Goal: Book appointment/travel/reservation

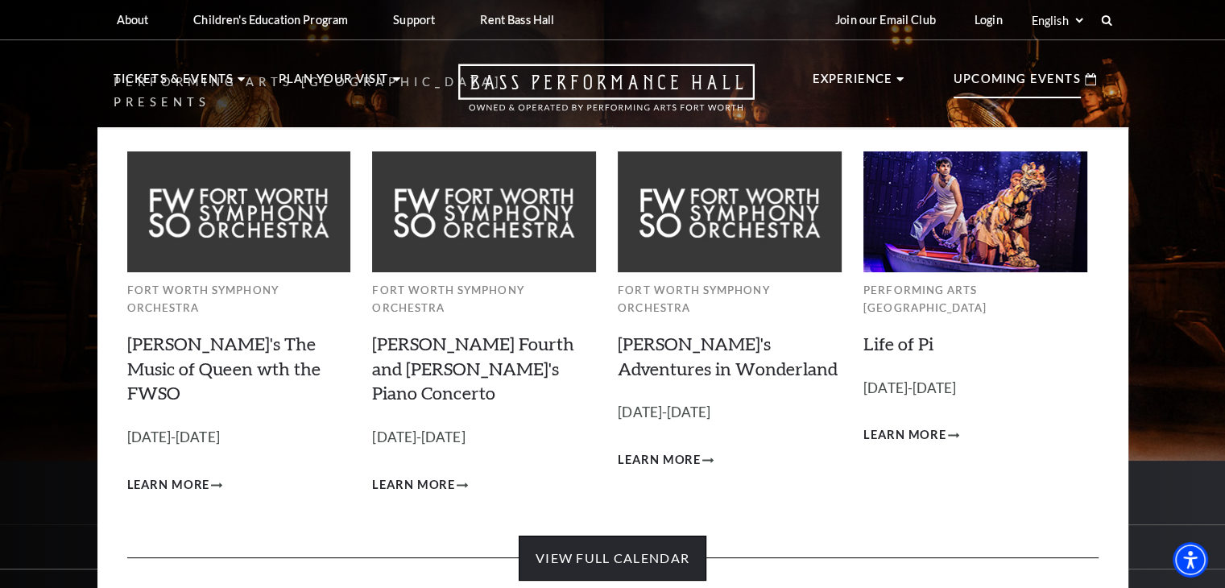
click at [564, 536] on link "View Full Calendar" at bounding box center [613, 558] width 188 height 45
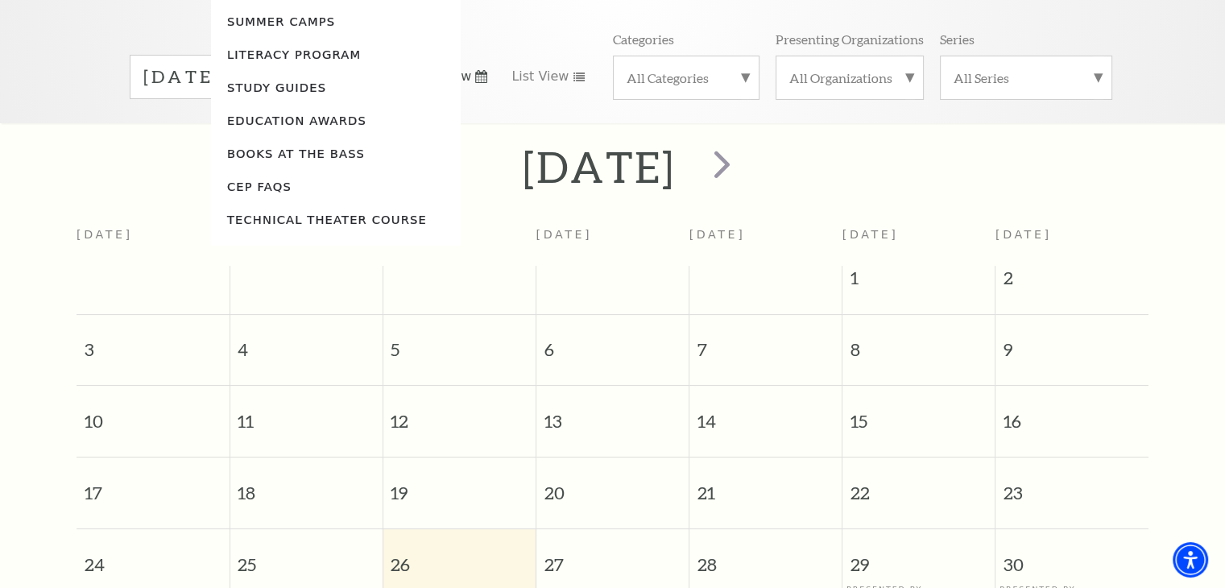
scroll to position [242, 0]
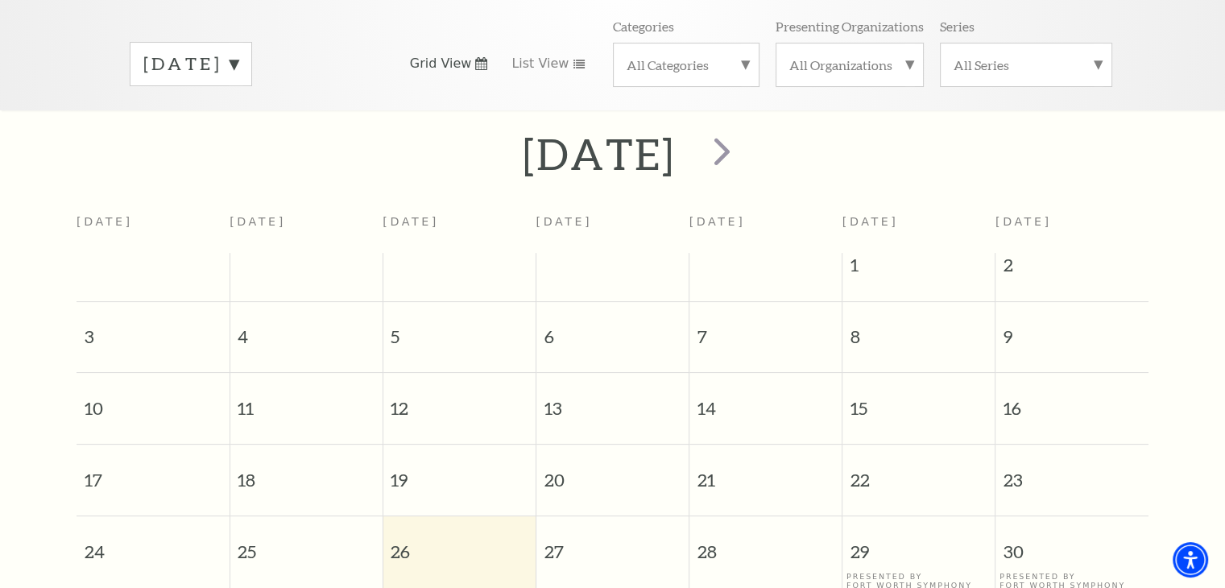
click at [202, 52] on label "[DATE]" at bounding box center [190, 64] width 95 height 25
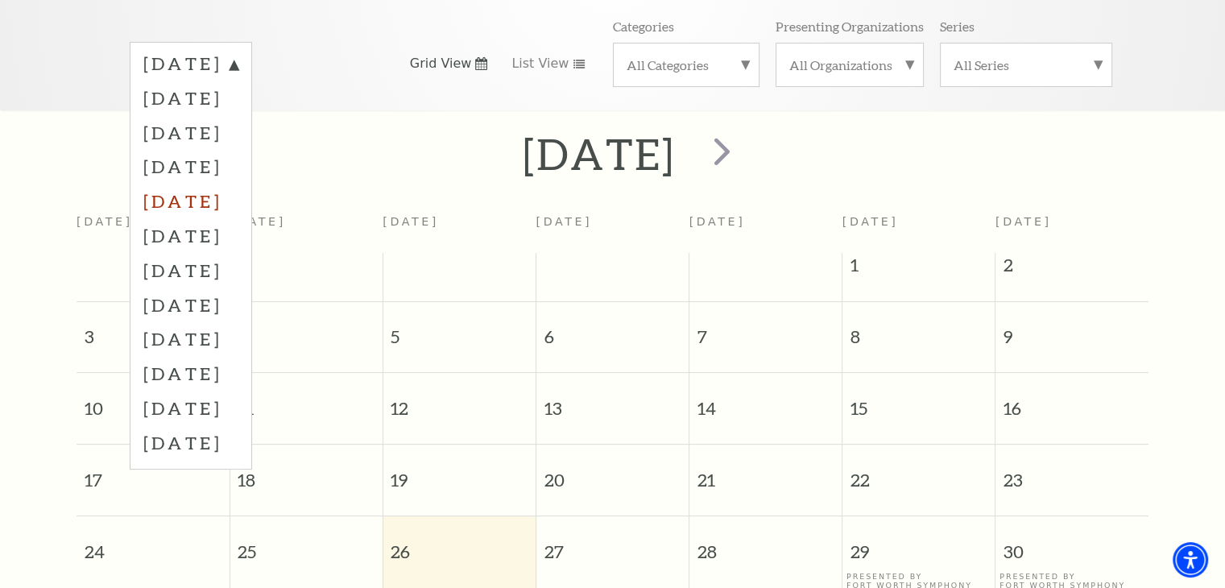
click at [220, 184] on label "[DATE]" at bounding box center [190, 201] width 95 height 35
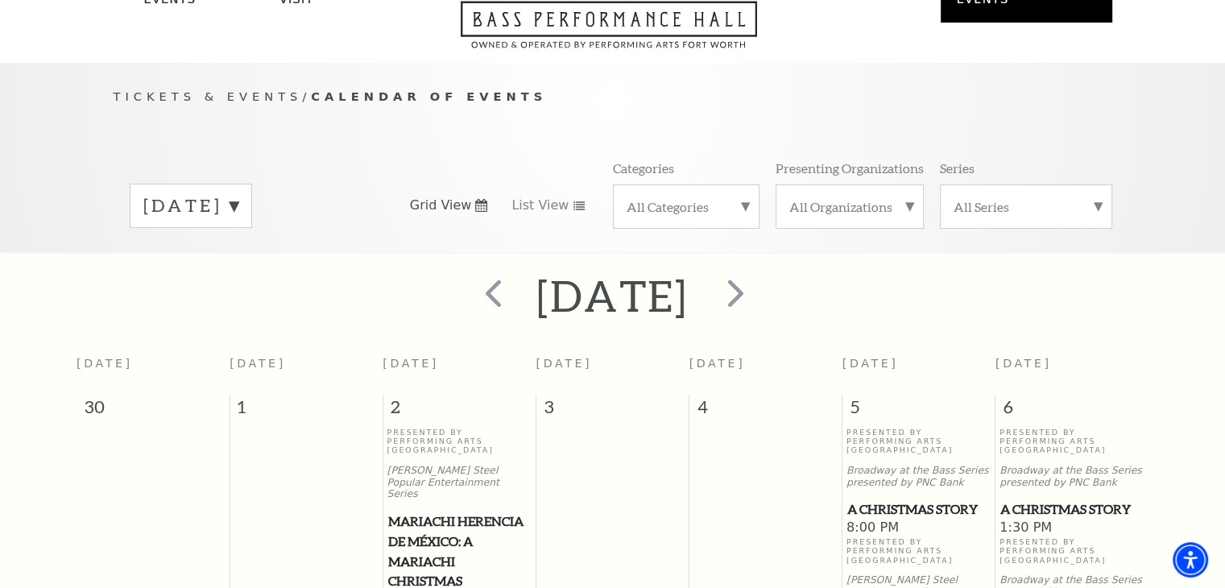
scroll to position [0, 0]
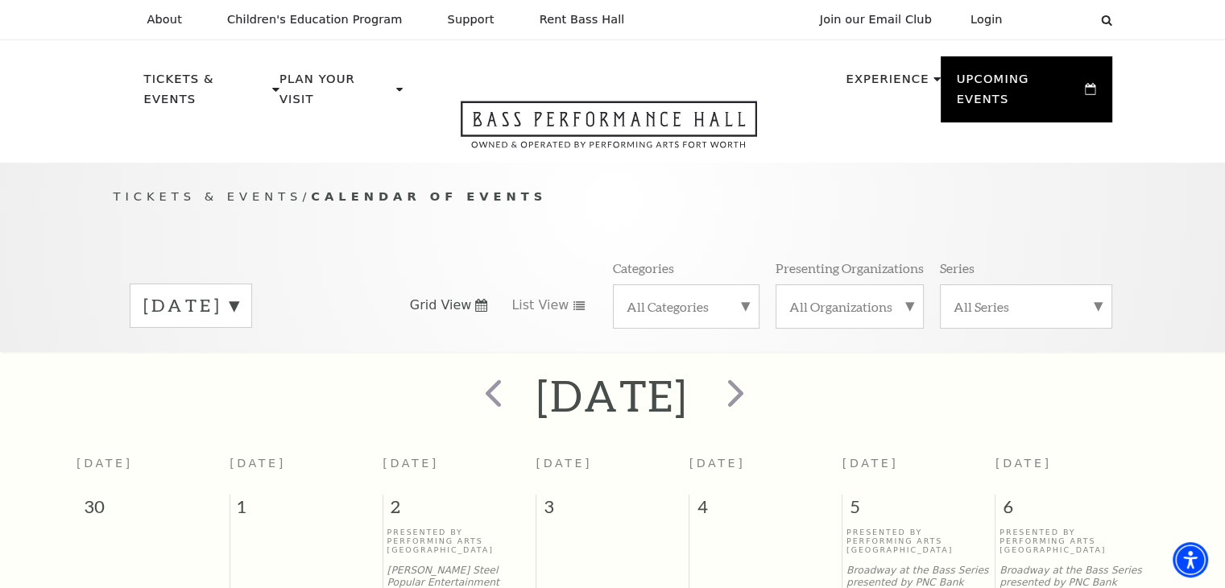
click at [197, 293] on label "[DATE]" at bounding box center [190, 305] width 95 height 25
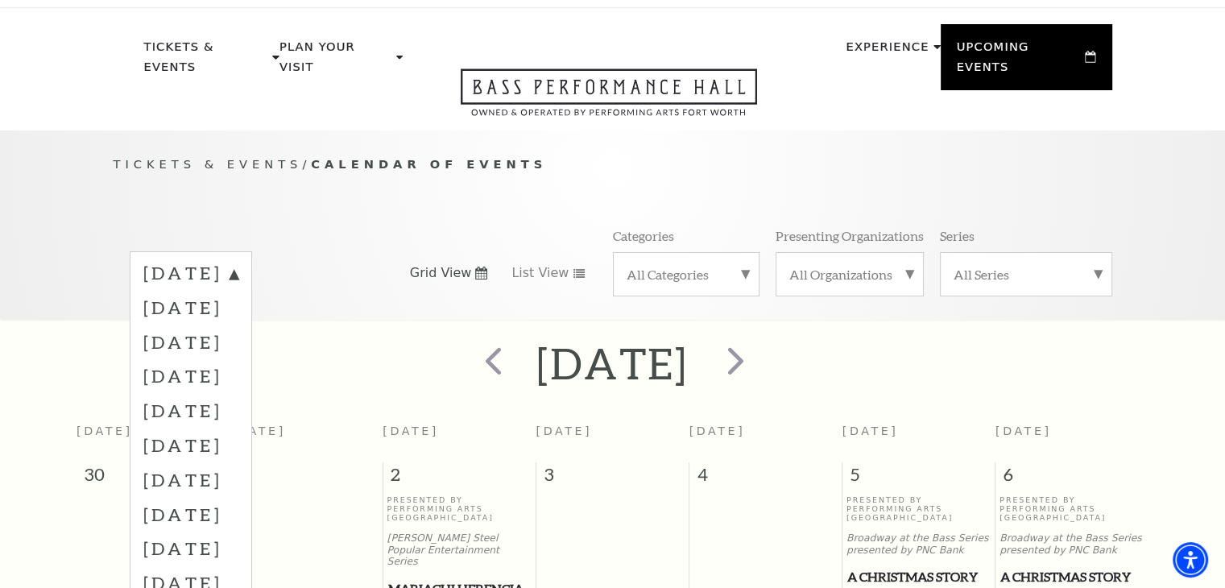
scroll to position [161, 0]
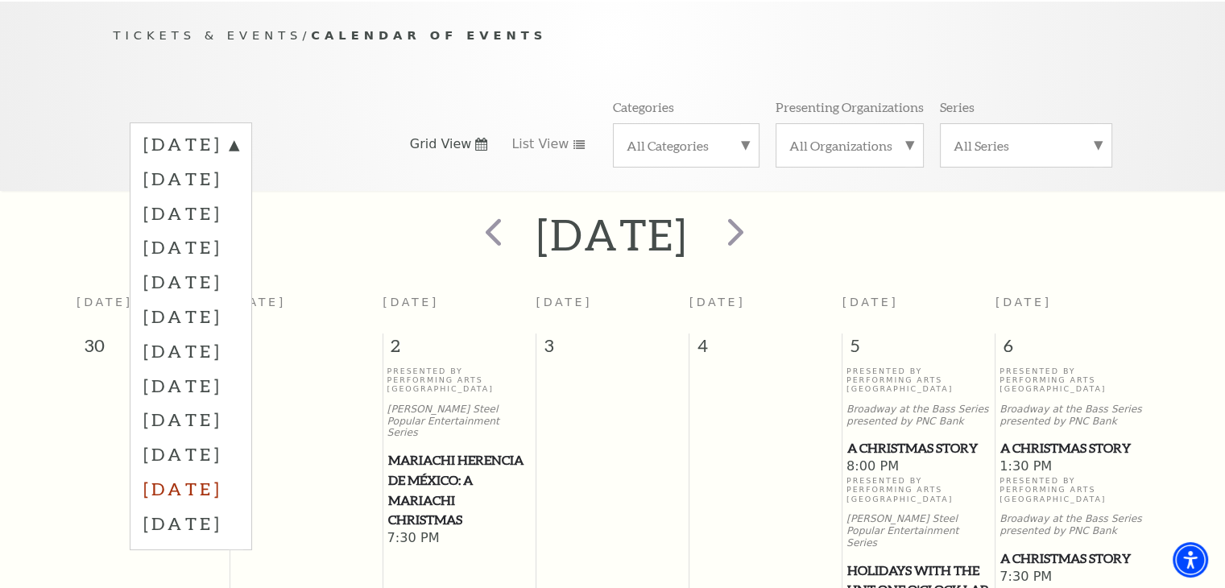
click at [222, 471] on label "June 2026" at bounding box center [190, 488] width 95 height 35
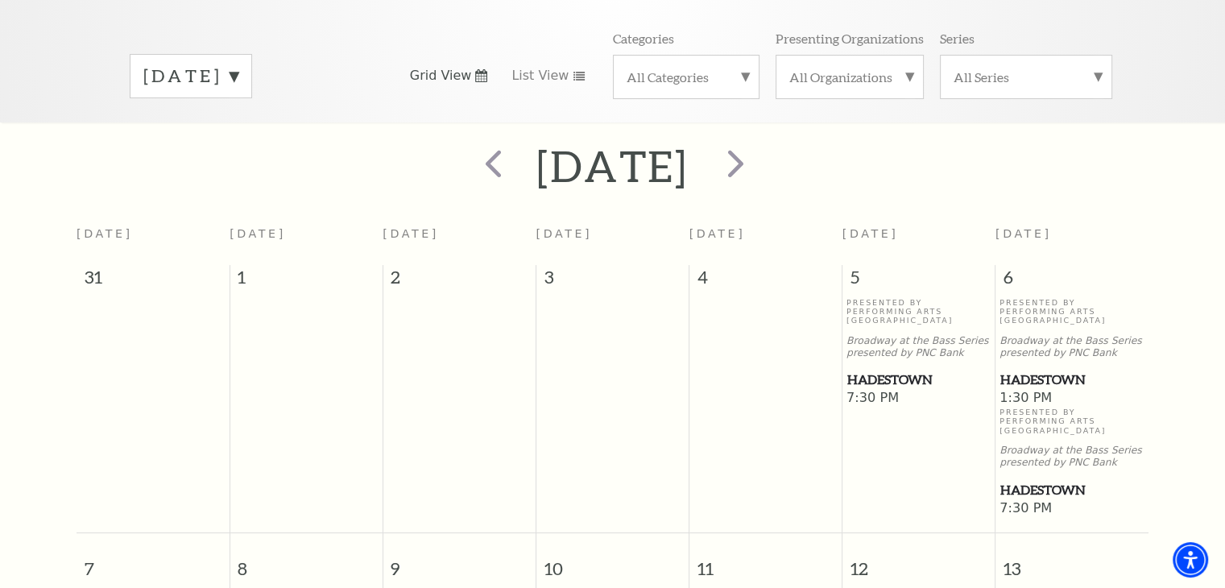
scroll to position [242, 0]
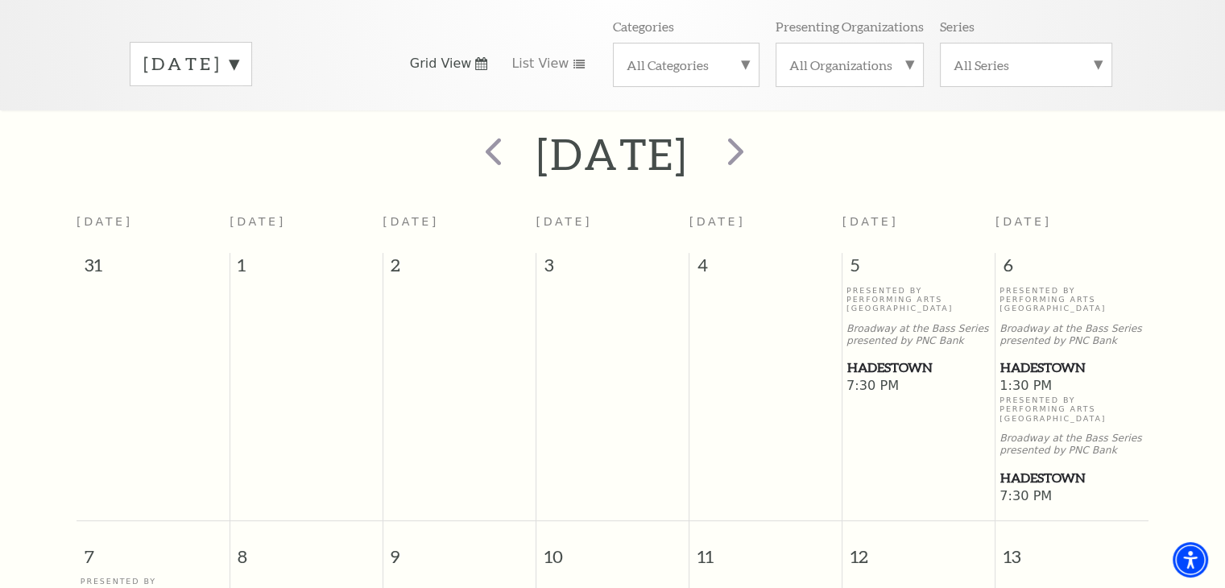
click at [863, 358] on span "Hadestown" at bounding box center [918, 368] width 143 height 20
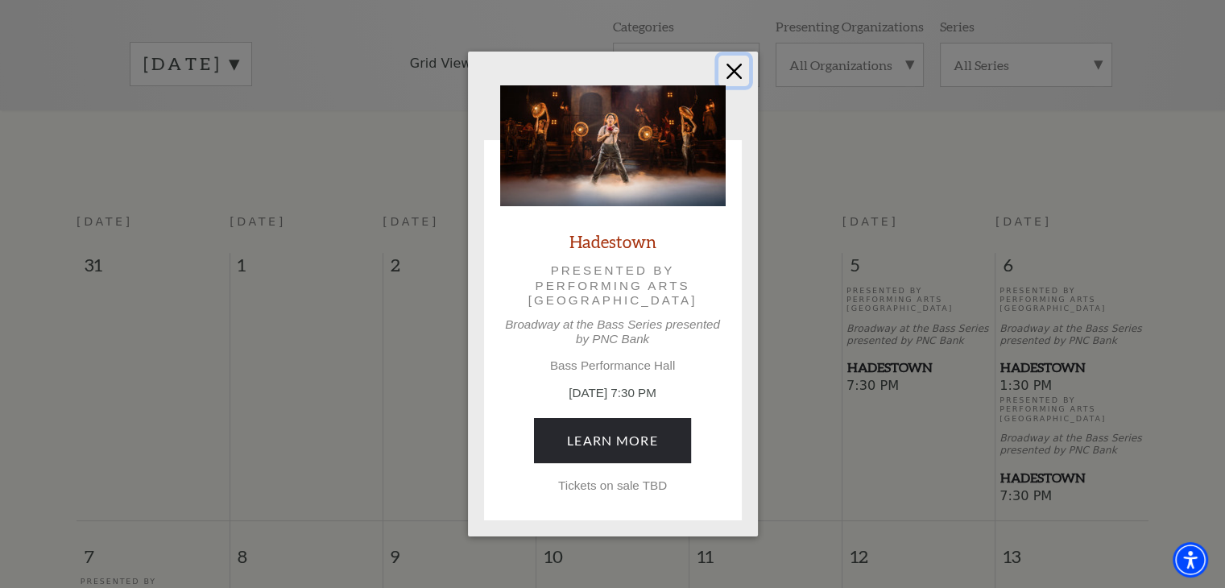
click at [737, 60] on button "Close" at bounding box center [733, 71] width 31 height 31
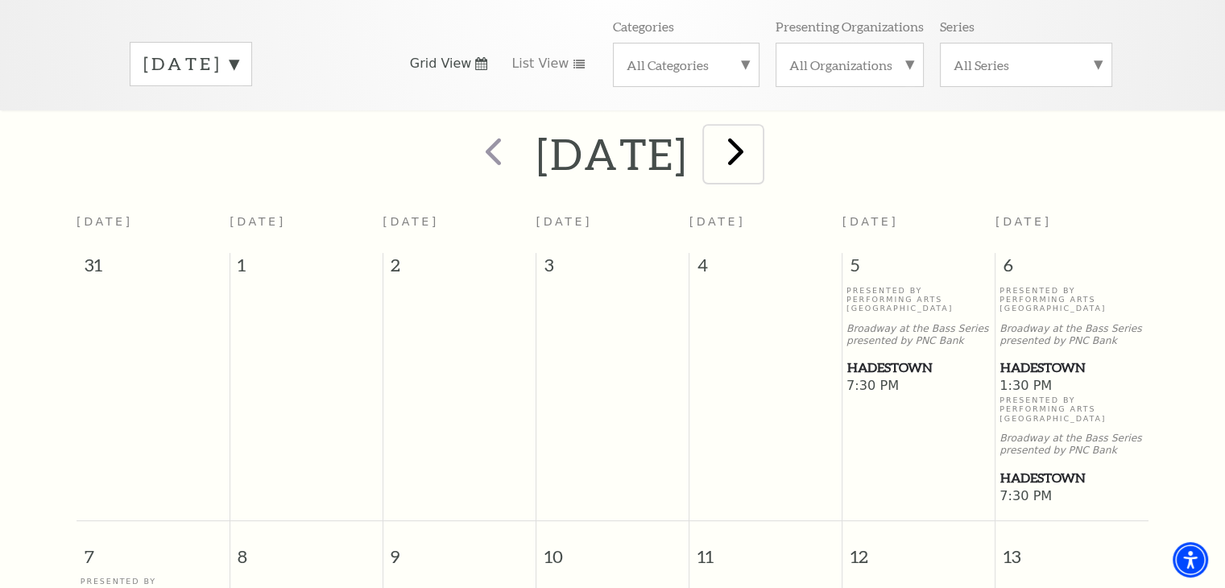
click at [759, 139] on span "next" at bounding box center [736, 151] width 46 height 46
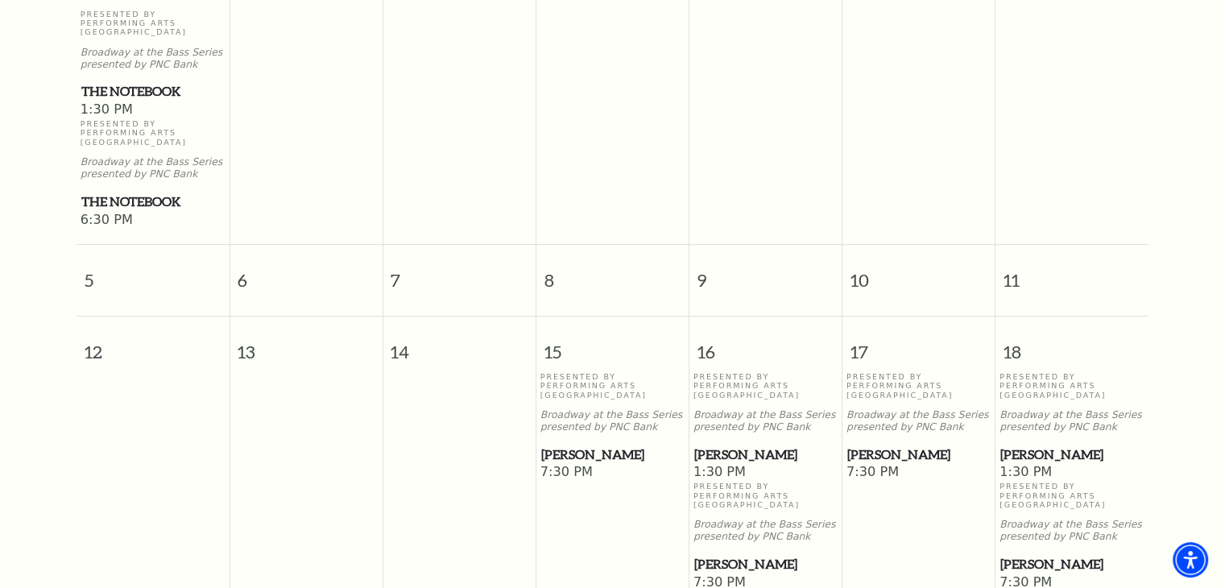
scroll to position [544, 0]
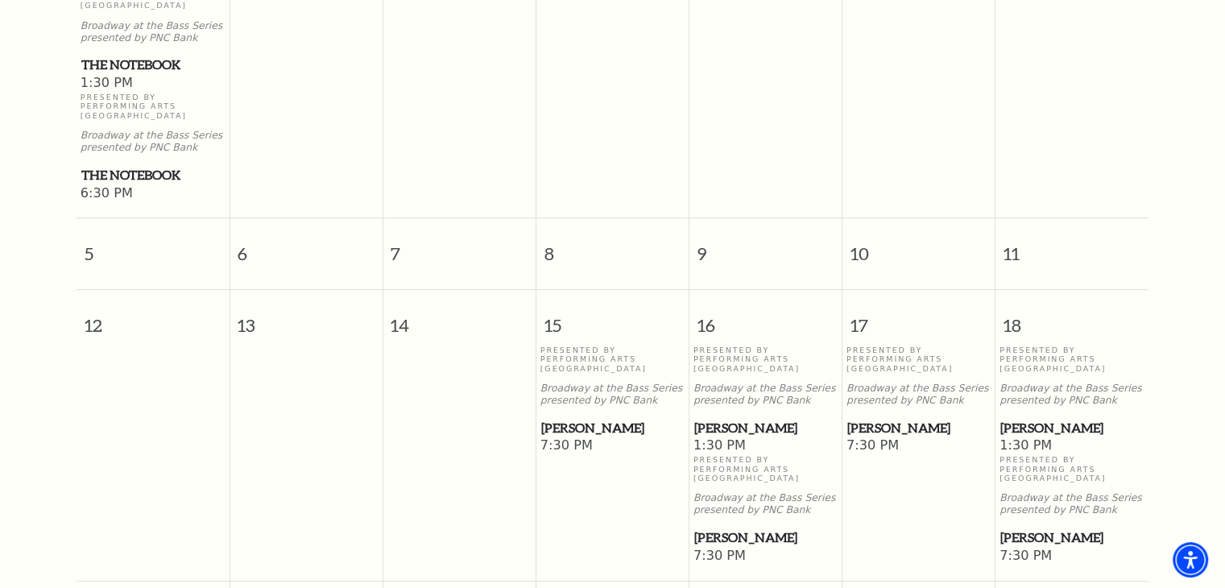
click at [582, 418] on span "[PERSON_NAME]" at bounding box center [612, 428] width 143 height 20
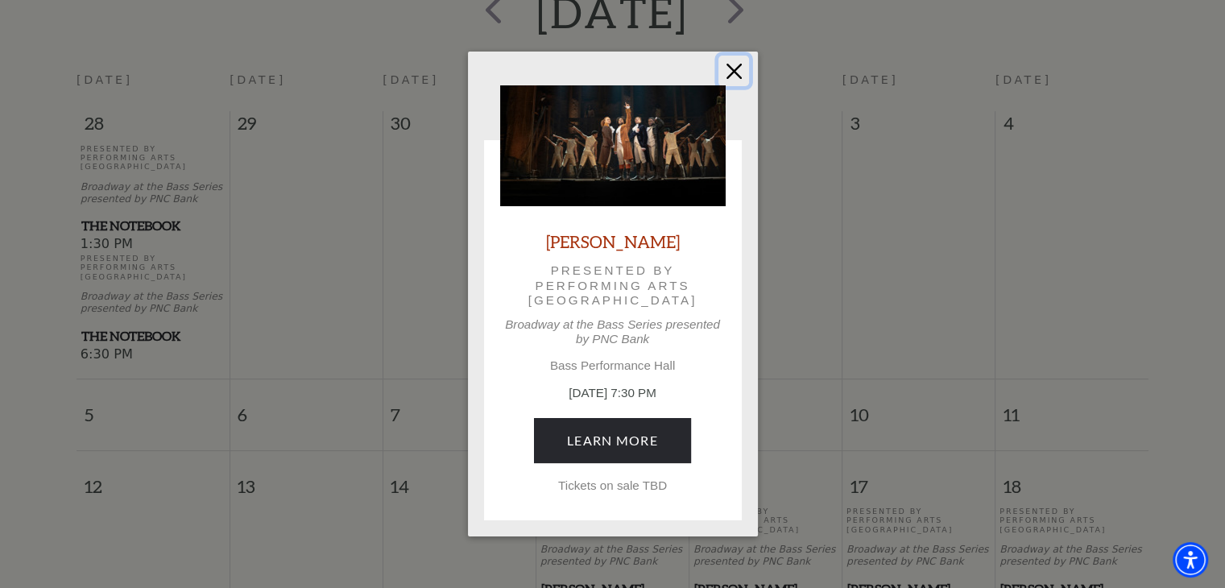
click at [741, 76] on button "Close" at bounding box center [733, 71] width 31 height 31
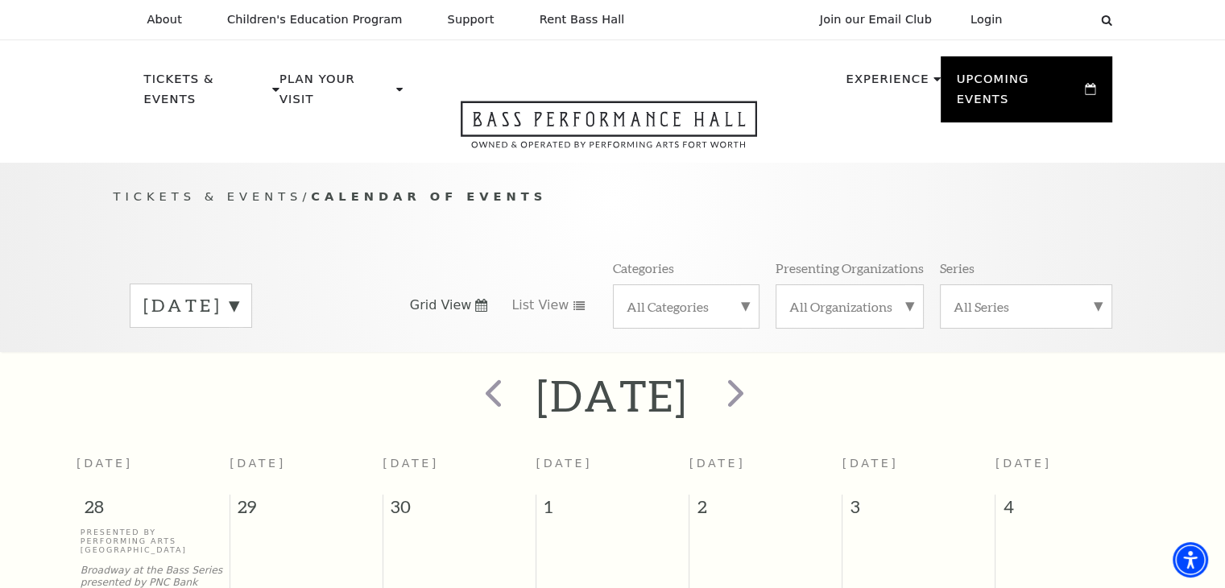
scroll to position [0, 0]
